Goal: Information Seeking & Learning: Learn about a topic

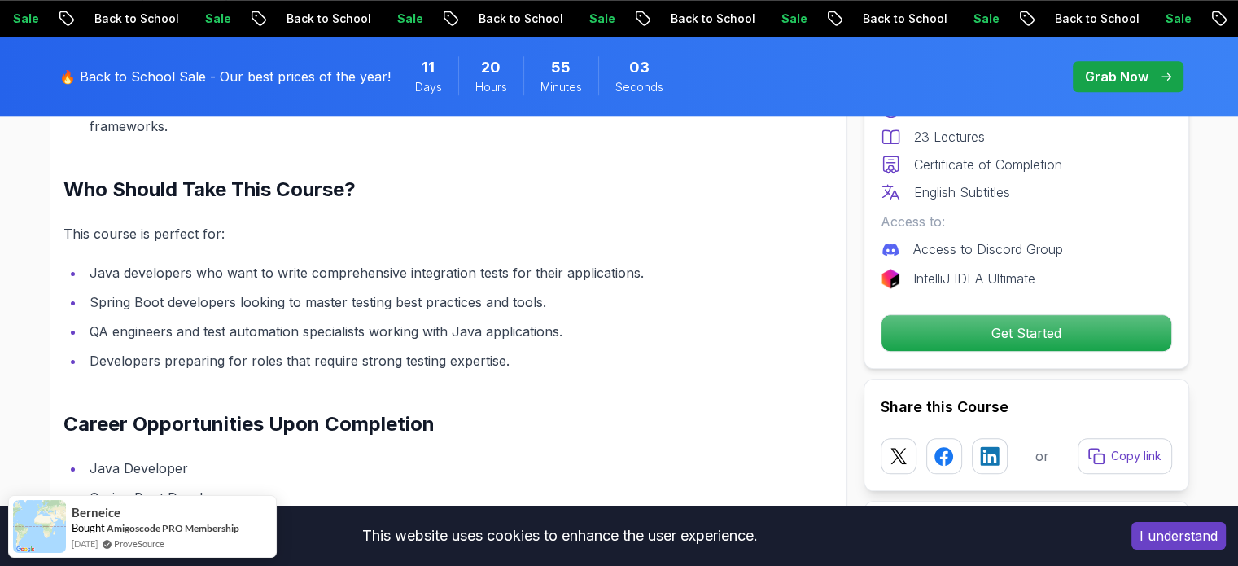
scroll to position [1953, 0]
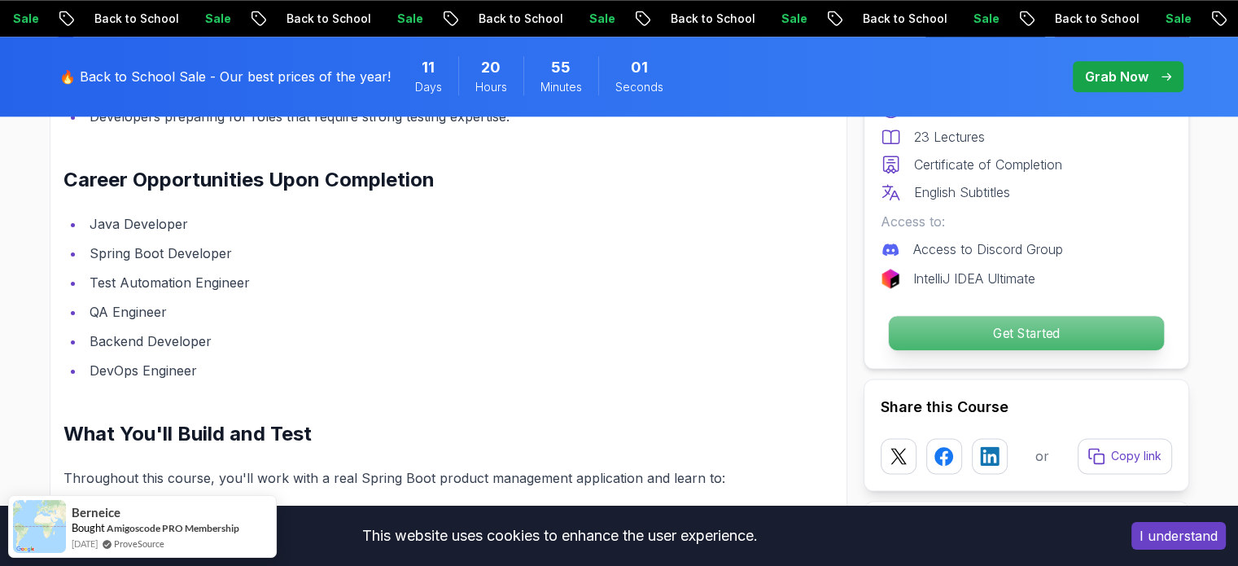
click at [922, 329] on p "Get Started" at bounding box center [1025, 333] width 275 height 34
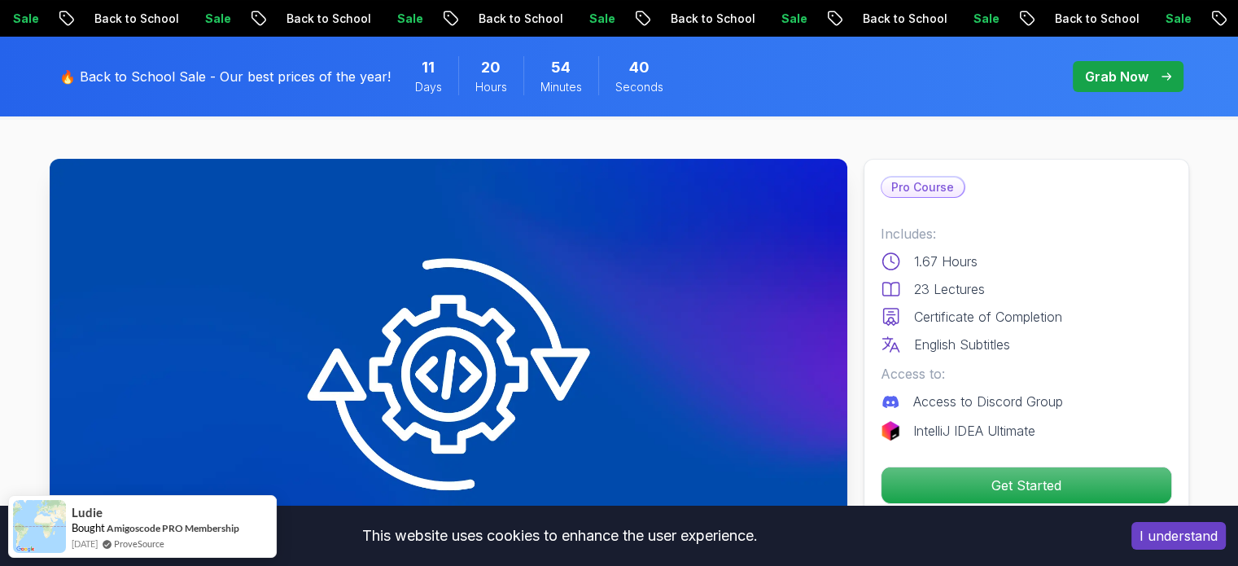
scroll to position [0, 0]
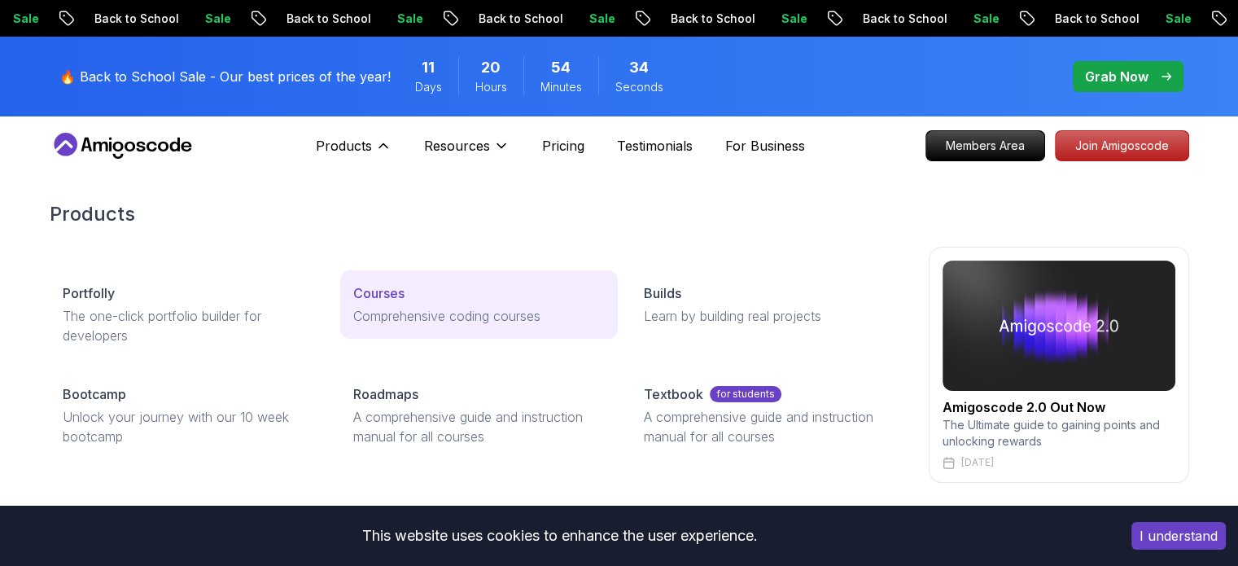
click at [367, 299] on p "Courses" at bounding box center [378, 293] width 51 height 20
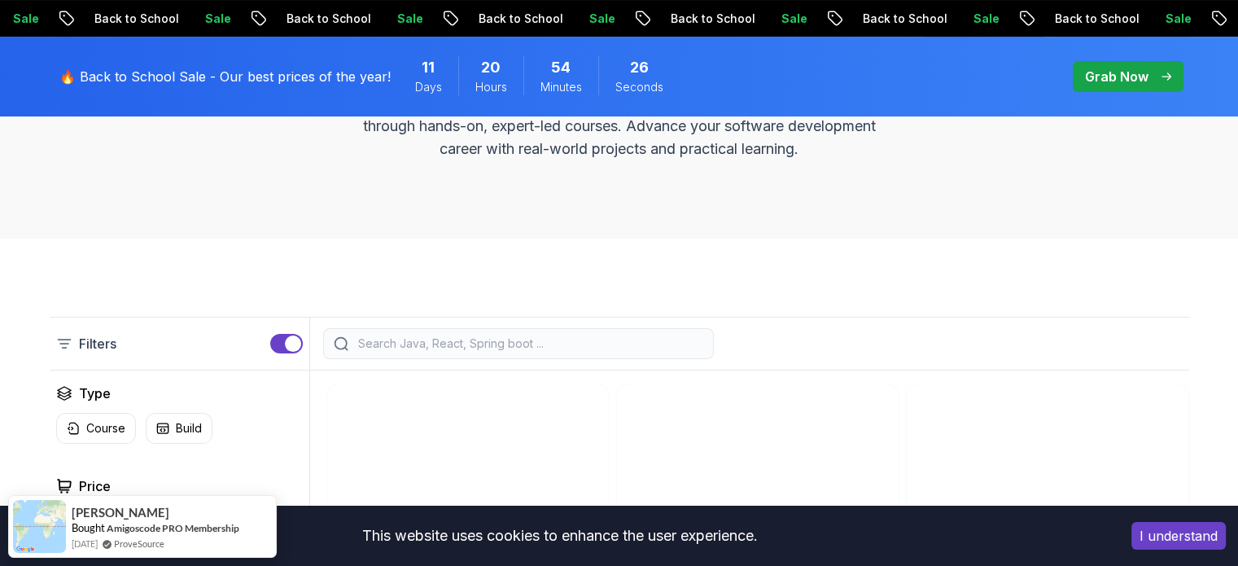
scroll to position [488, 0]
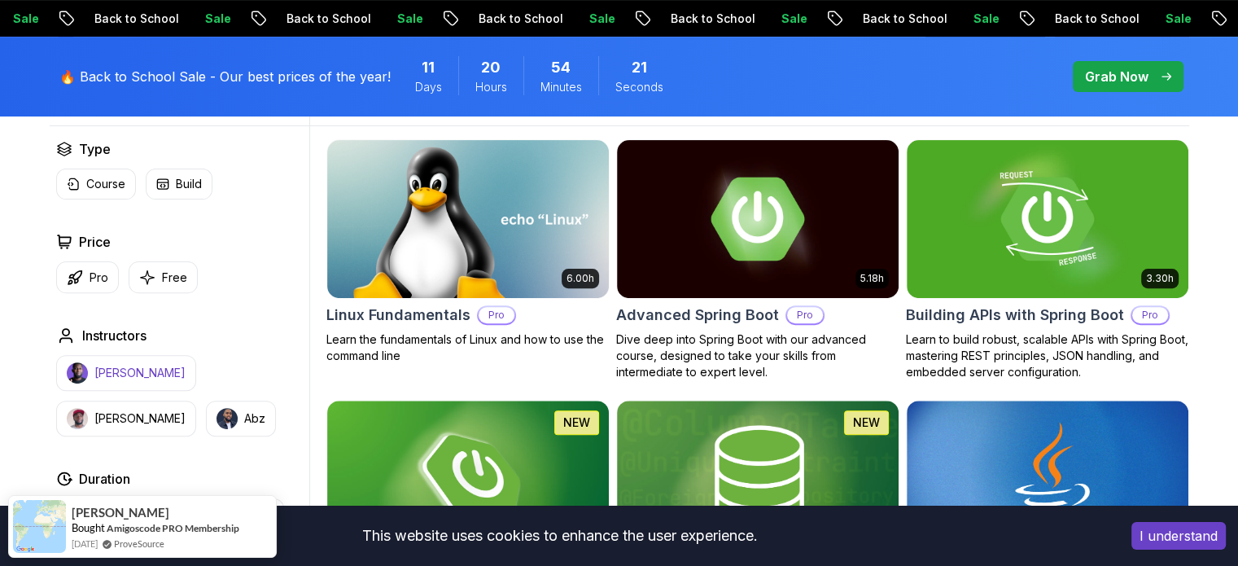
click at [142, 368] on p "[PERSON_NAME]" at bounding box center [139, 373] width 91 height 16
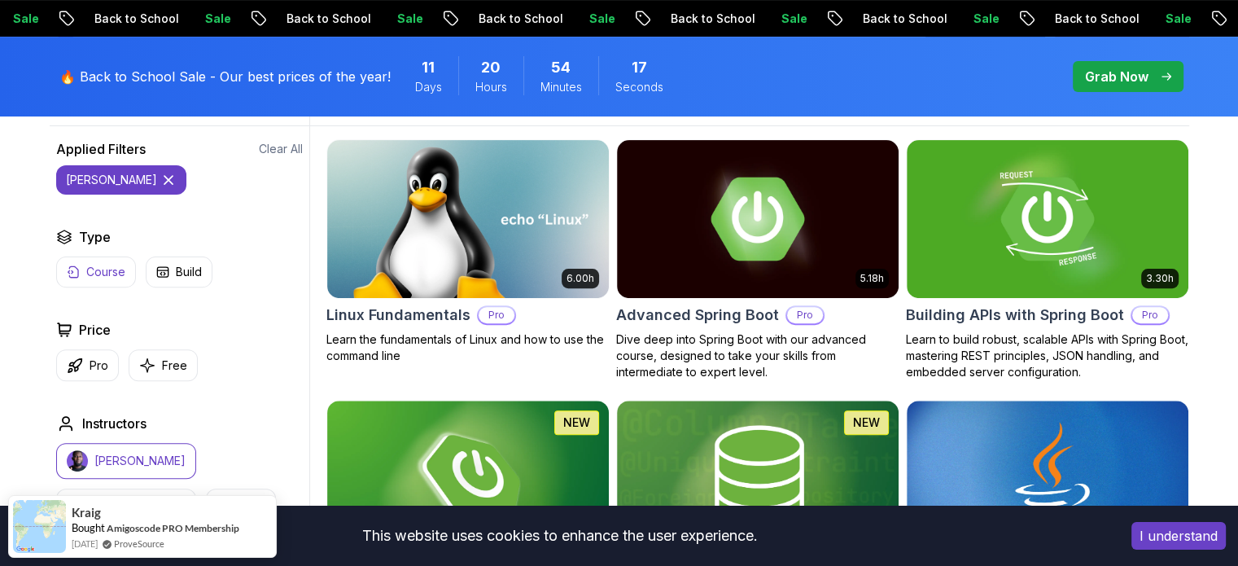
click at [94, 278] on p "Course" at bounding box center [105, 272] width 39 height 16
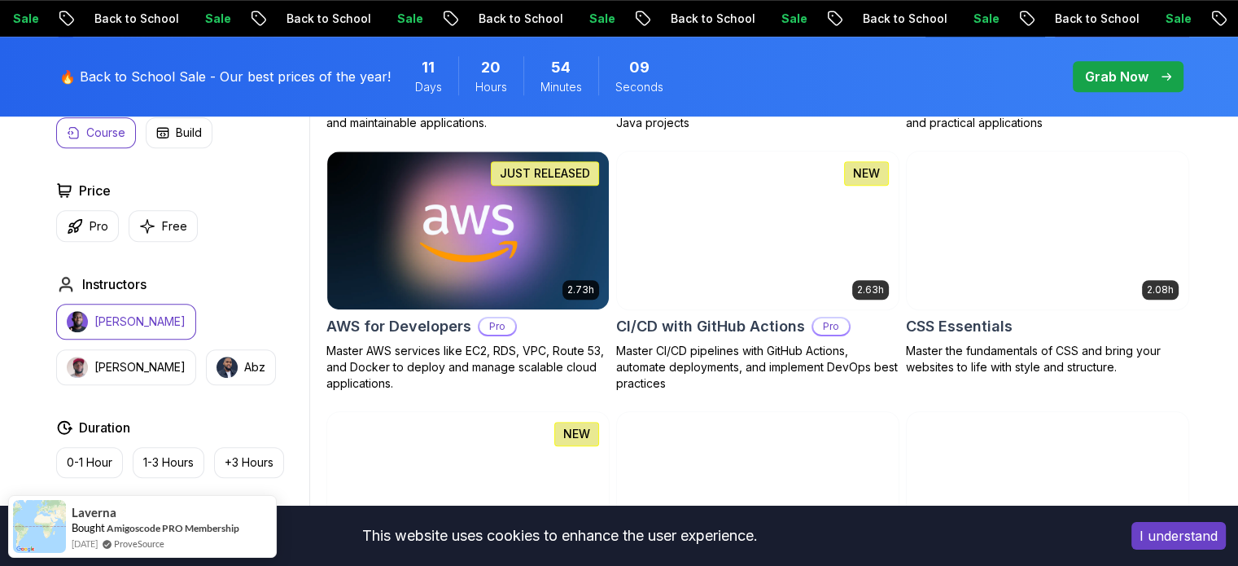
scroll to position [1465, 0]
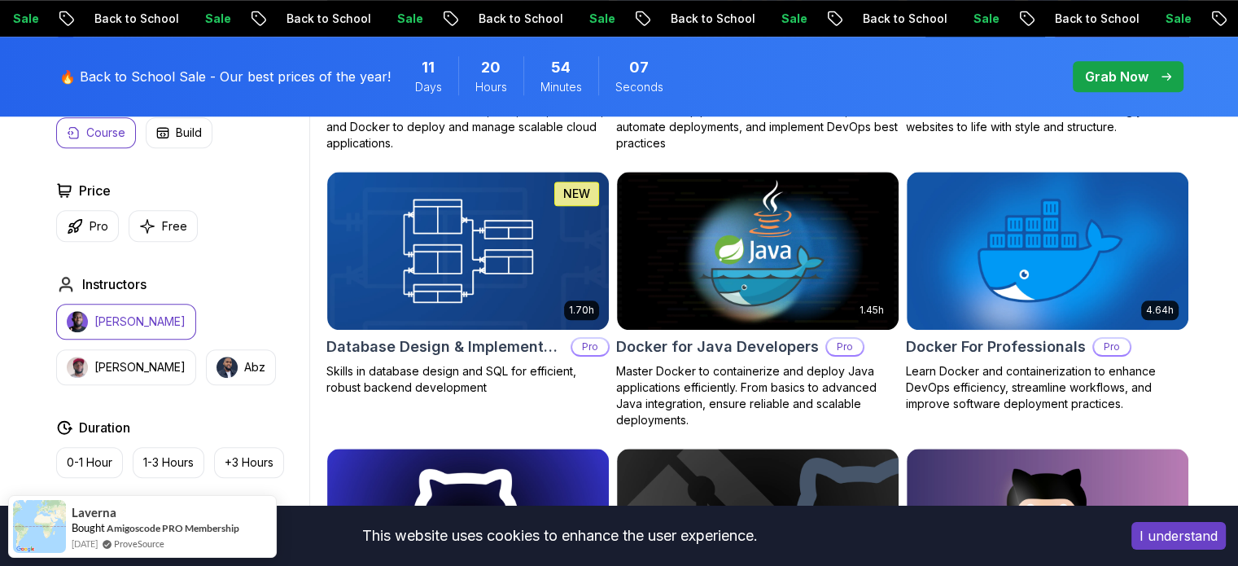
drag, startPoint x: 6, startPoint y: 370, endPoint x: 10, endPoint y: 449, distance: 79.0
drag, startPoint x: 16, startPoint y: 440, endPoint x: 40, endPoint y: 328, distance: 114.8
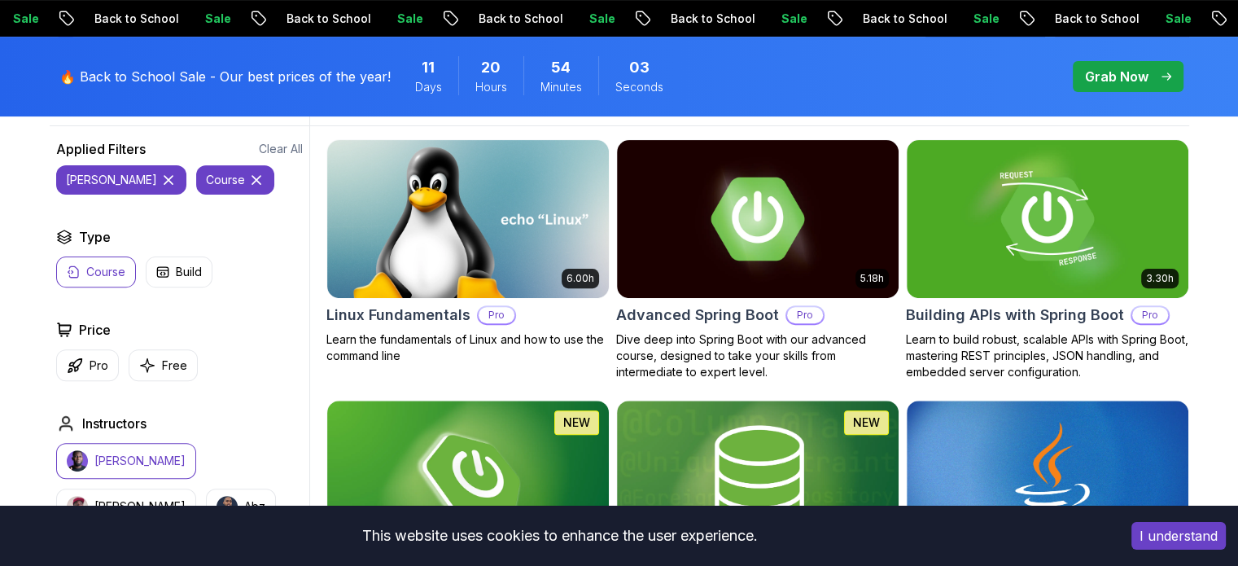
scroll to position [244, 0]
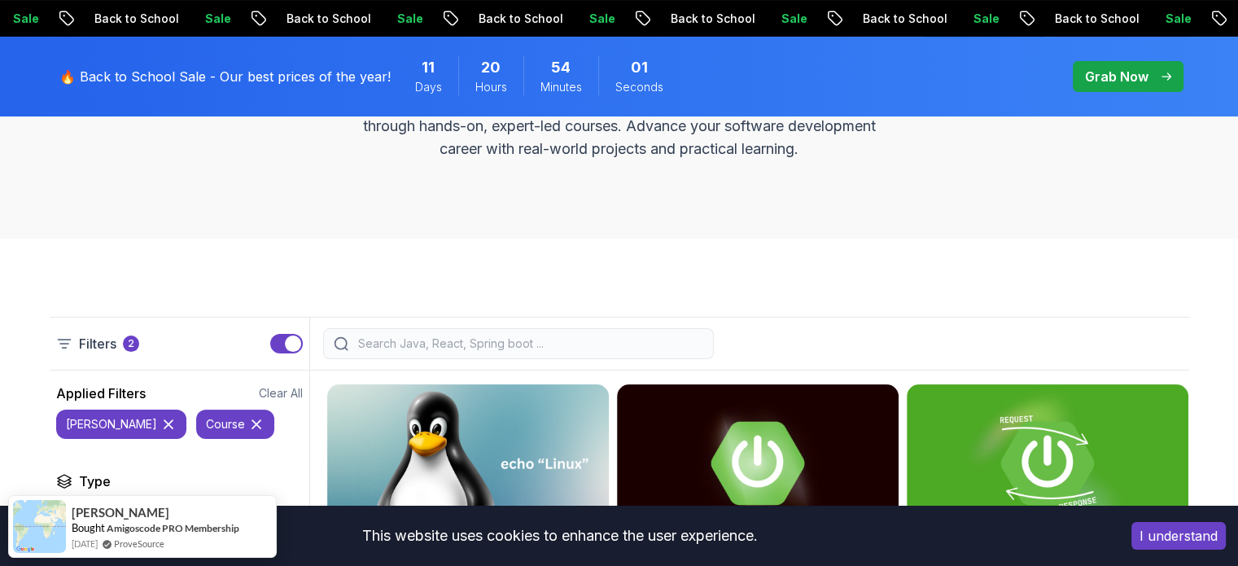
click at [462, 348] on input "search" at bounding box center [529, 343] width 348 height 16
type input "t"
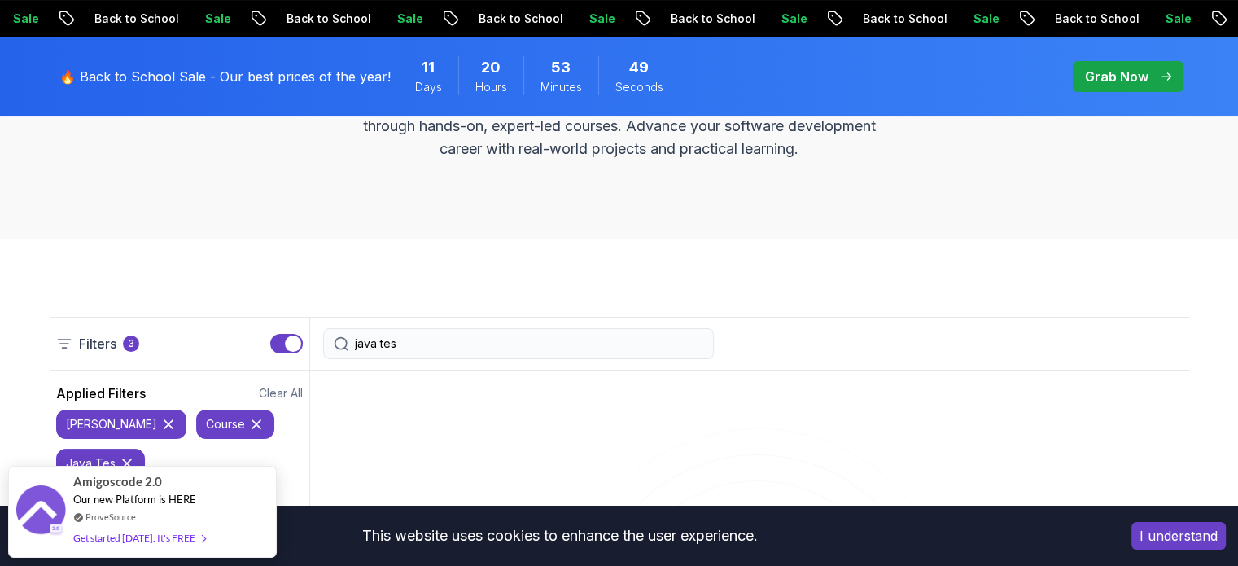
click at [160, 418] on icon at bounding box center [168, 424] width 16 height 16
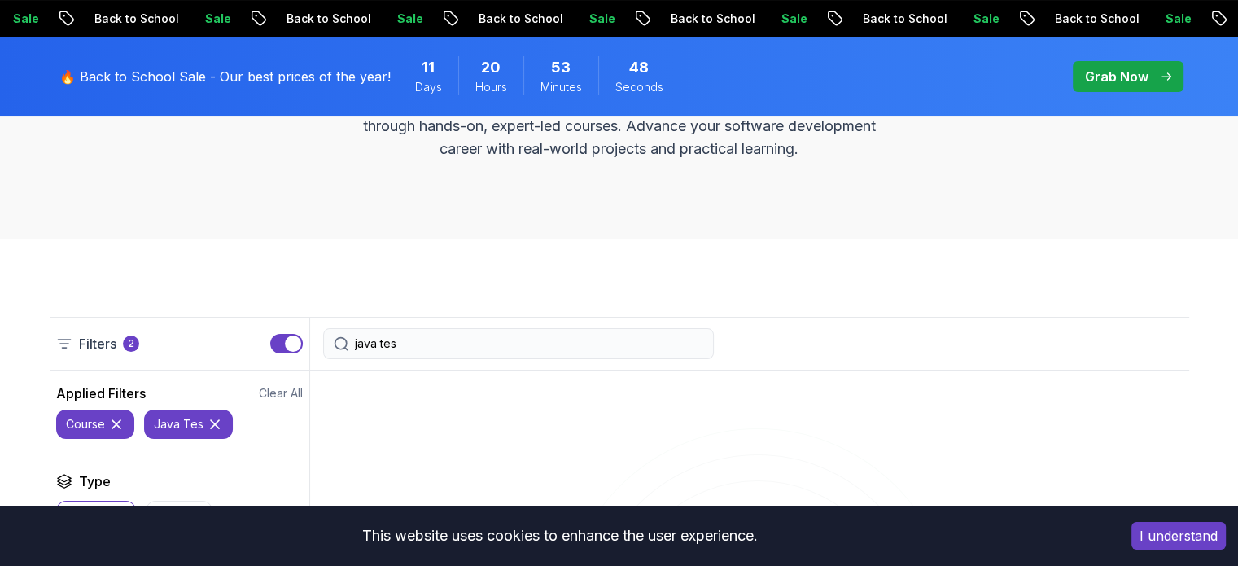
click at [115, 418] on icon at bounding box center [116, 424] width 16 height 16
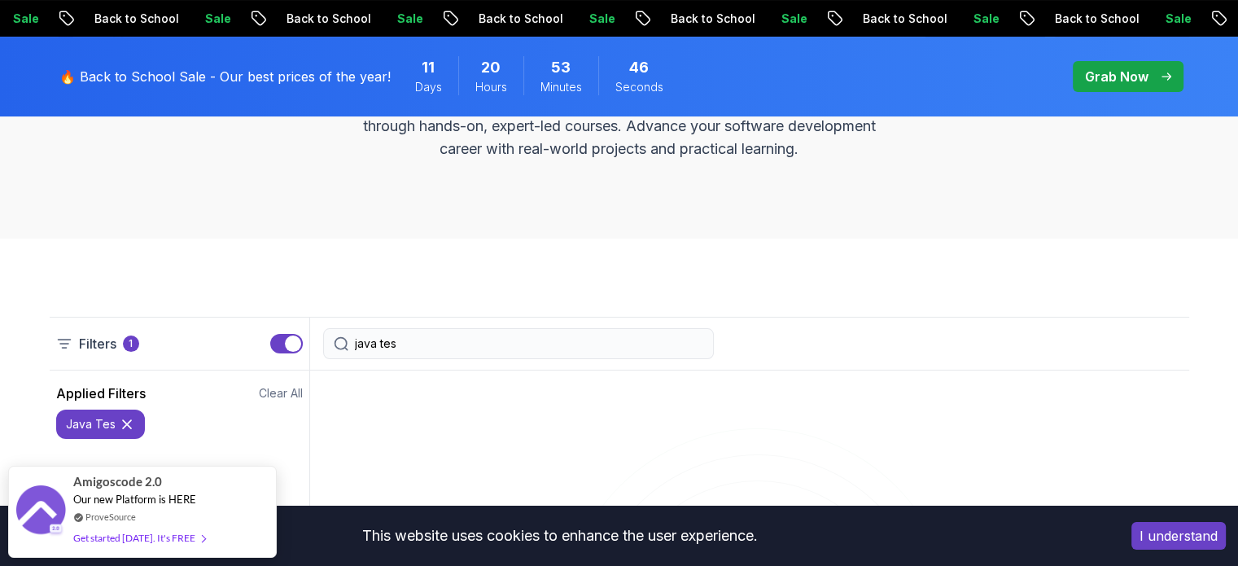
click at [409, 334] on div "java tes" at bounding box center [518, 343] width 391 height 31
click at [406, 336] on input "java tes" at bounding box center [529, 343] width 348 height 16
type input "j"
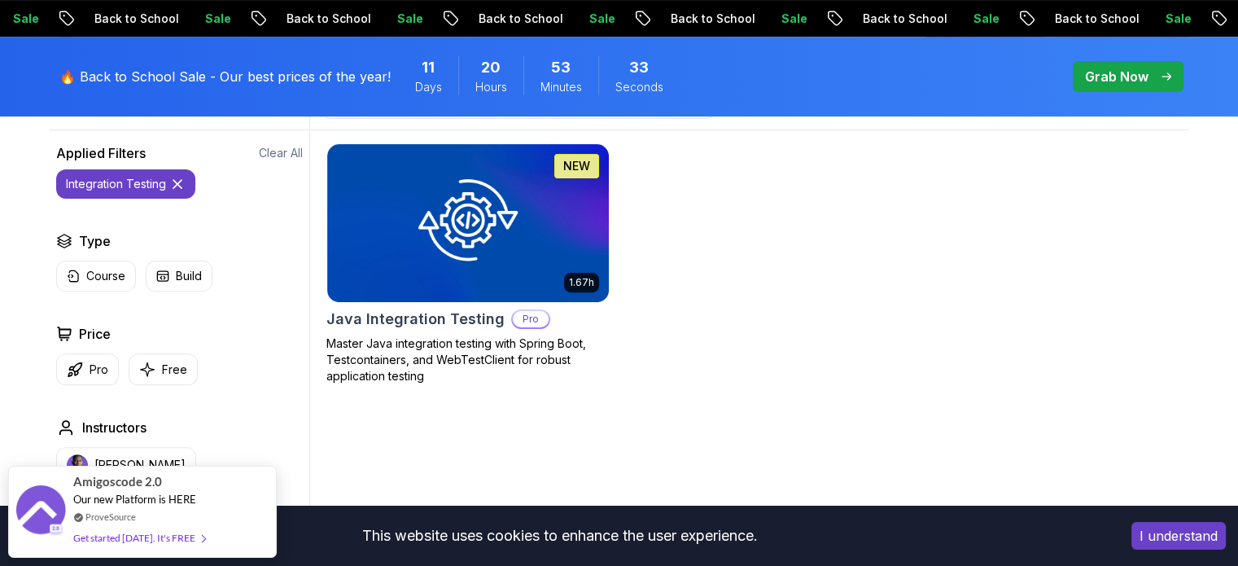
scroll to position [488, 0]
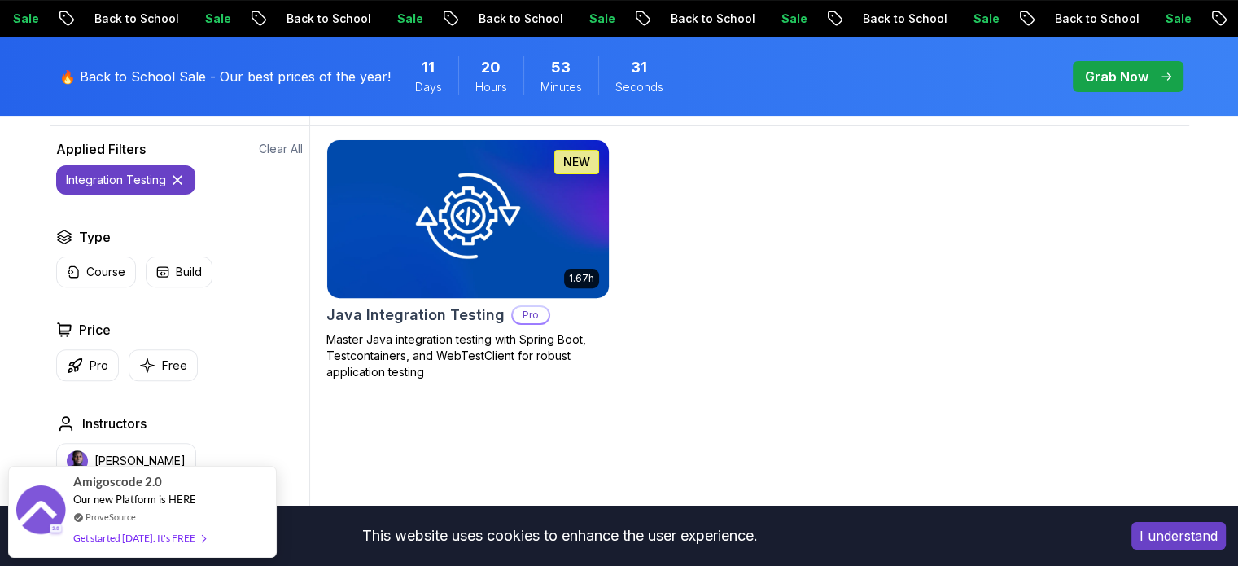
type input "integration testing"
click at [441, 326] on div "1.67h NEW Java Integration Testing Pro Master Java integration testing with Spr…" at bounding box center [467, 259] width 283 height 241
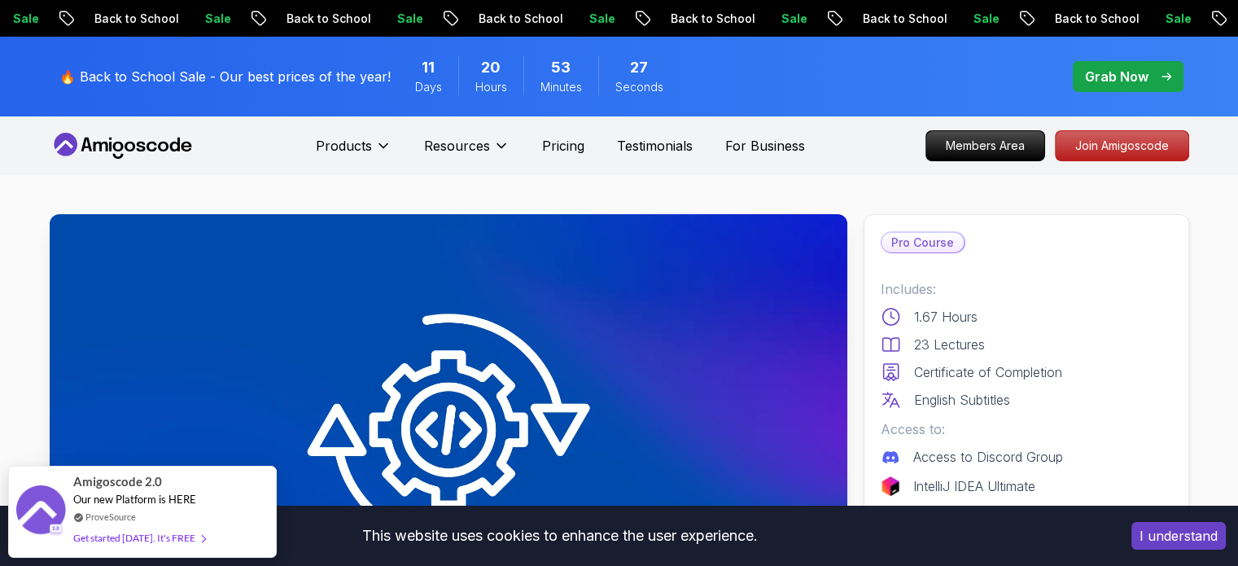
scroll to position [244, 0]
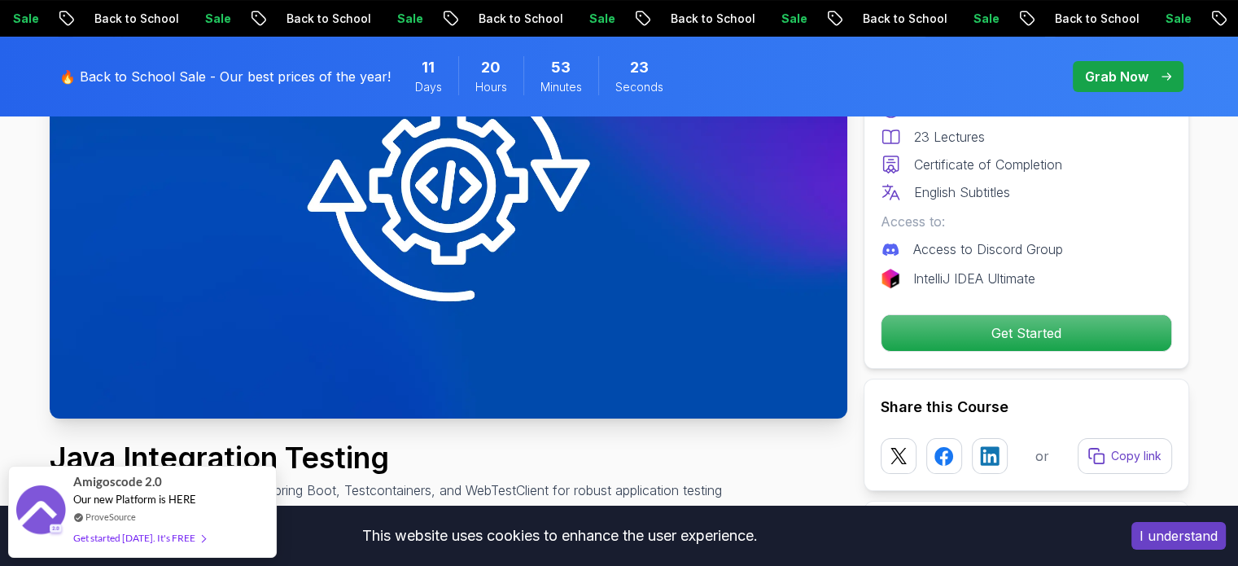
click at [464, 273] on img at bounding box center [449, 194] width 798 height 448
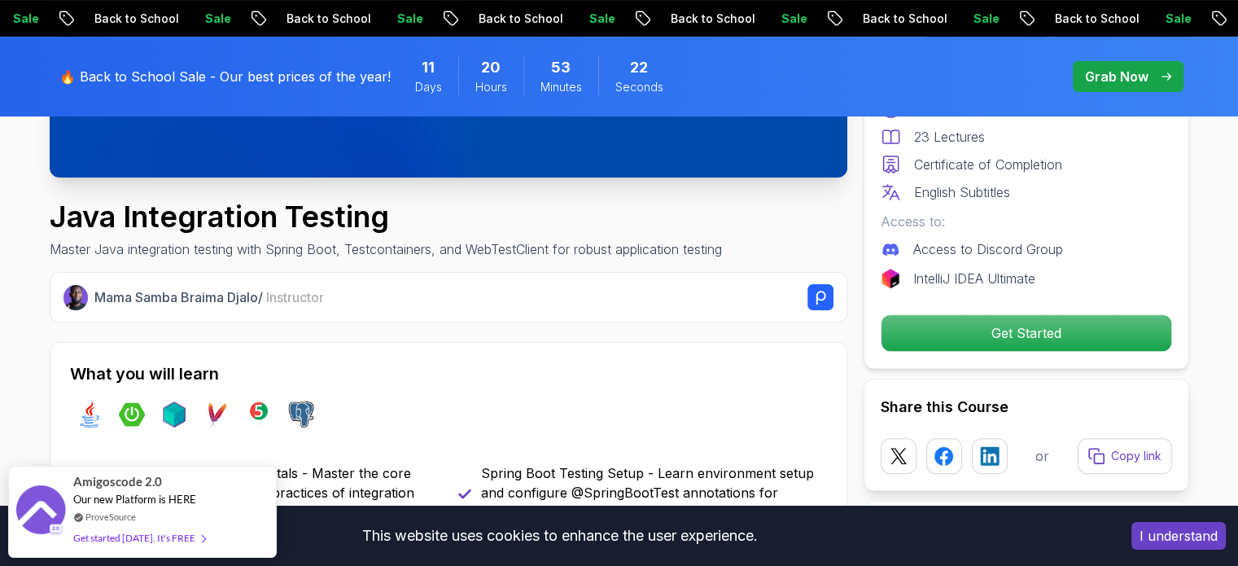
scroll to position [488, 0]
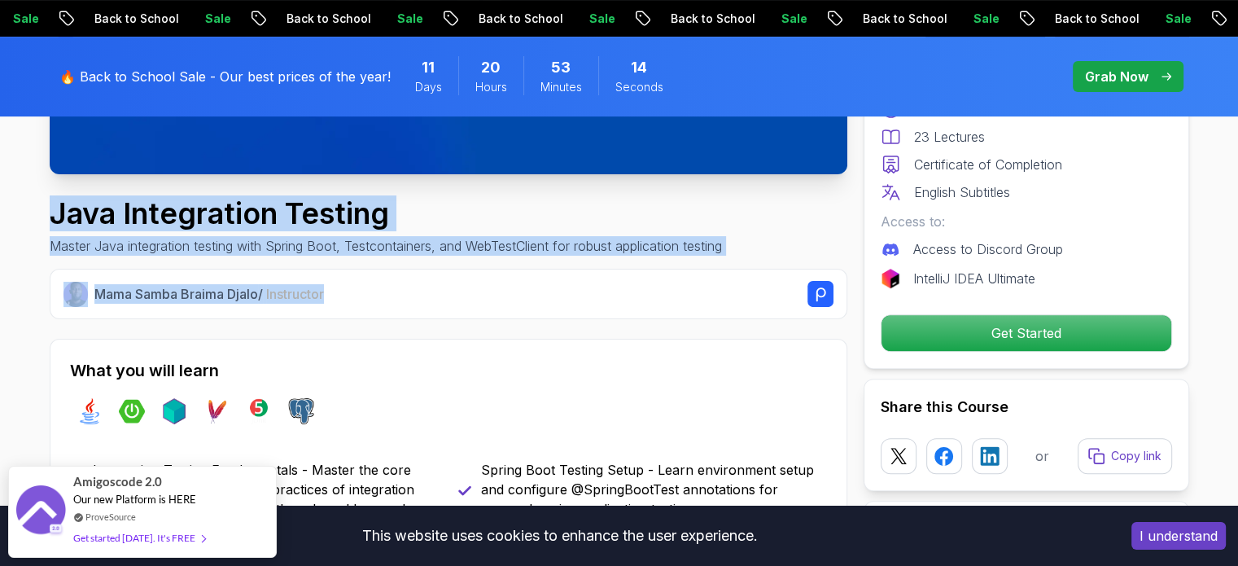
drag, startPoint x: 57, startPoint y: 204, endPoint x: 337, endPoint y: 290, distance: 292.7
copy div "Java Integration Testing Master Java integration testing with Spring Boot, Test…"
